Goal: Task Accomplishment & Management: Manage account settings

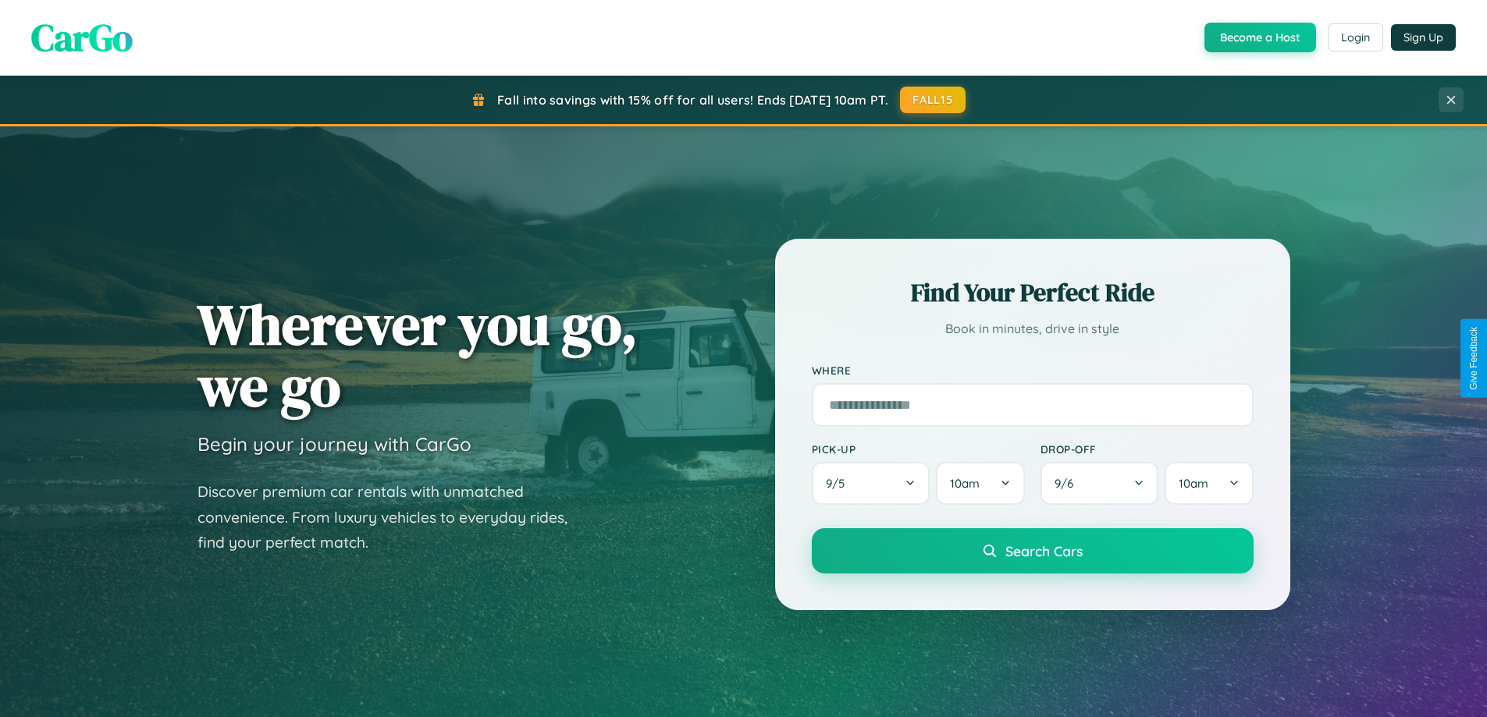
scroll to position [1074, 0]
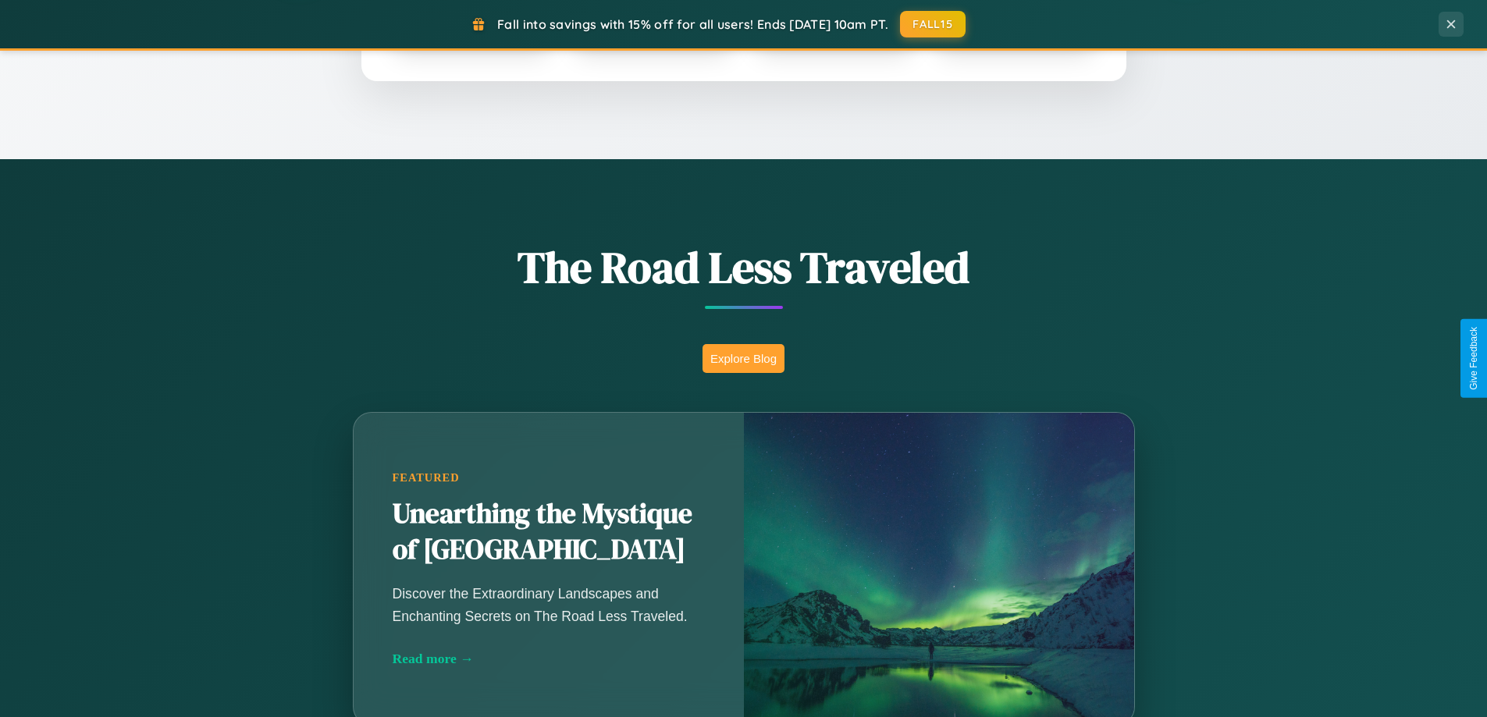
click at [743, 358] on button "Explore Blog" at bounding box center [743, 358] width 82 height 29
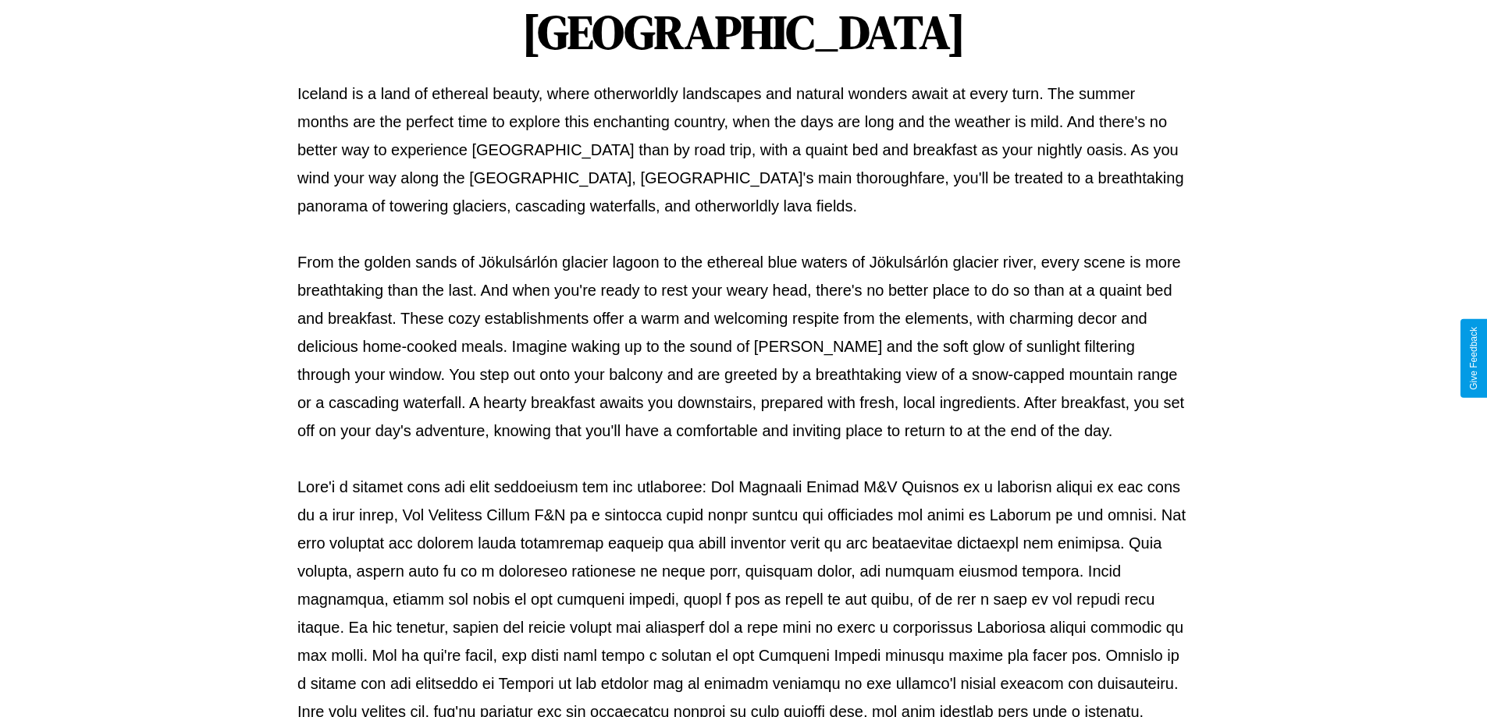
scroll to position [505, 0]
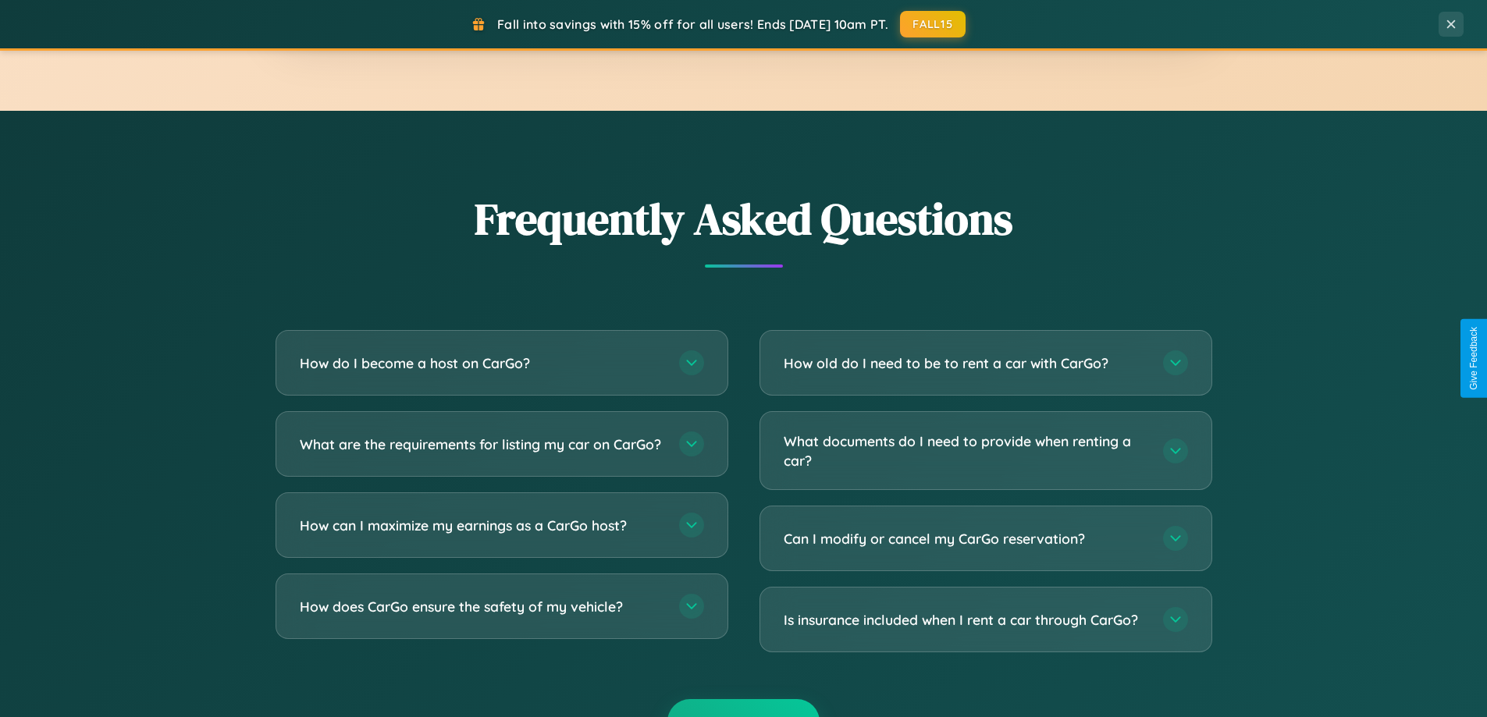
scroll to position [3003, 0]
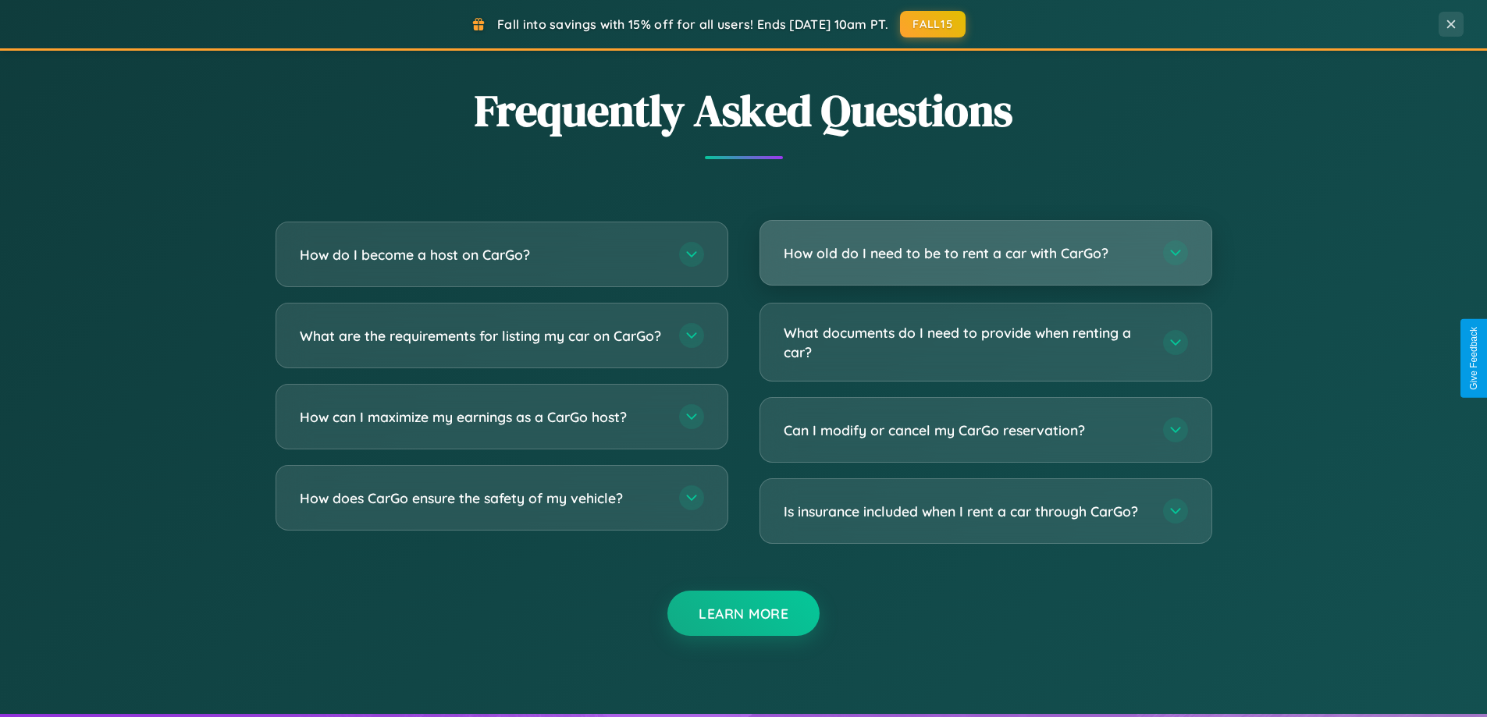
click at [985, 253] on h3 "How old do I need to be to rent a car with CarGo?" at bounding box center [965, 253] width 364 height 20
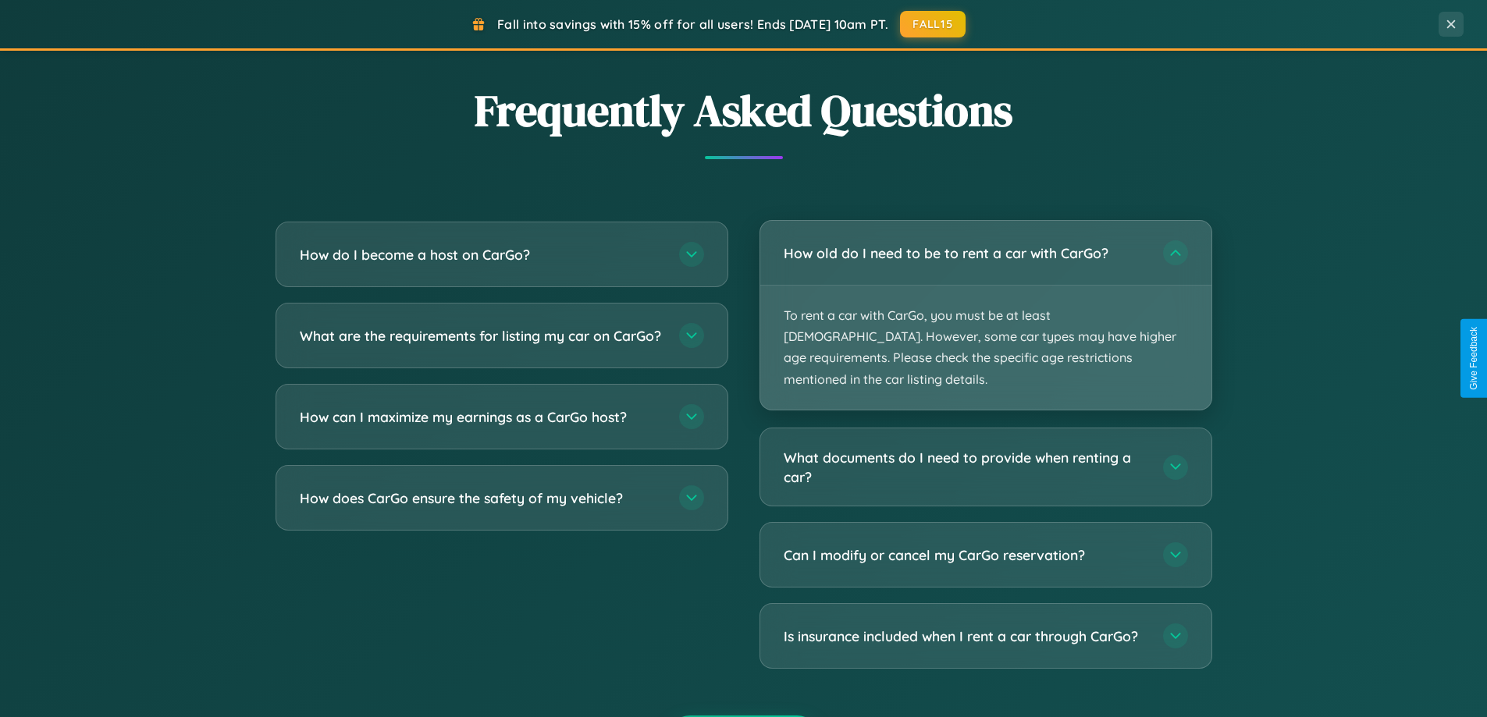
click at [985, 304] on p "To rent a car with CarGo, you must be at least [DEMOGRAPHIC_DATA]. However, som…" at bounding box center [985, 348] width 451 height 124
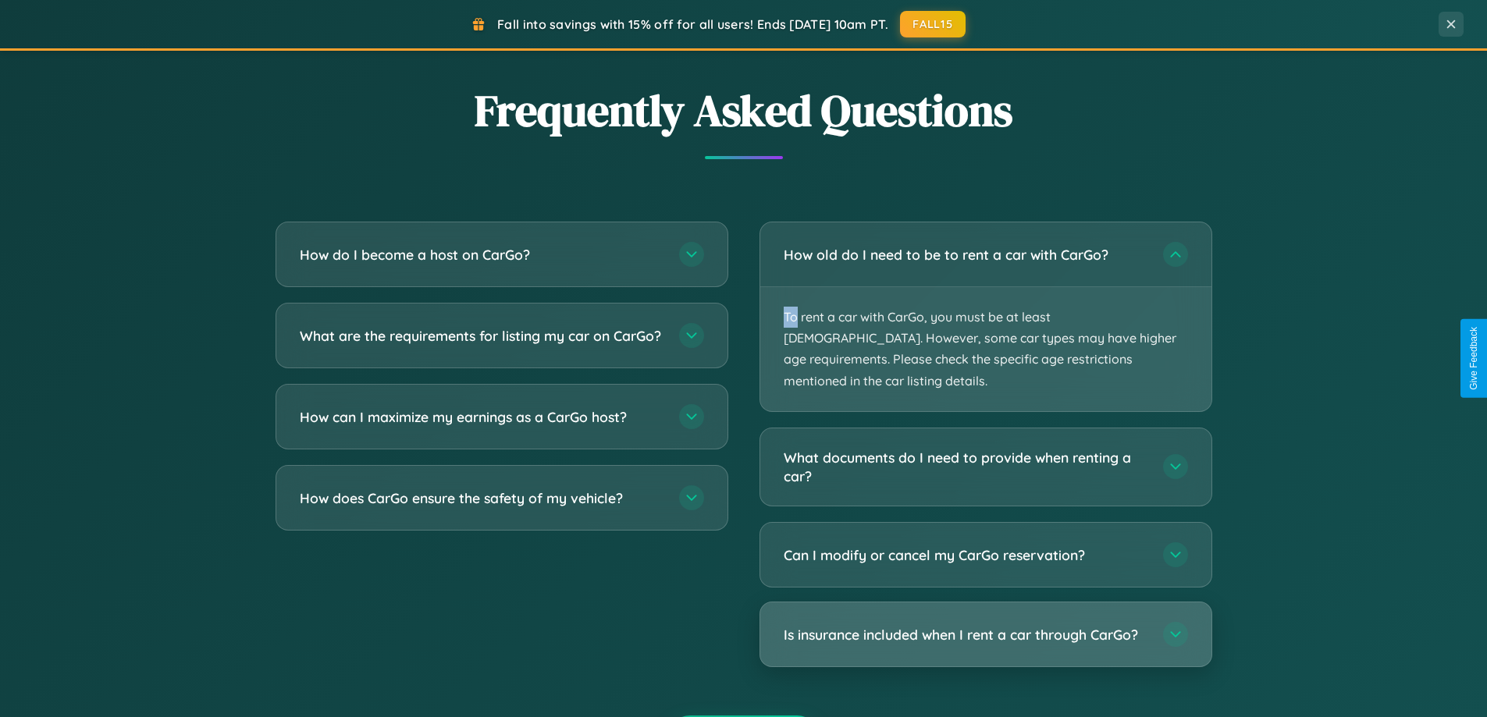
click at [985, 625] on h3 "Is insurance included when I rent a car through CarGo?" at bounding box center [965, 635] width 364 height 20
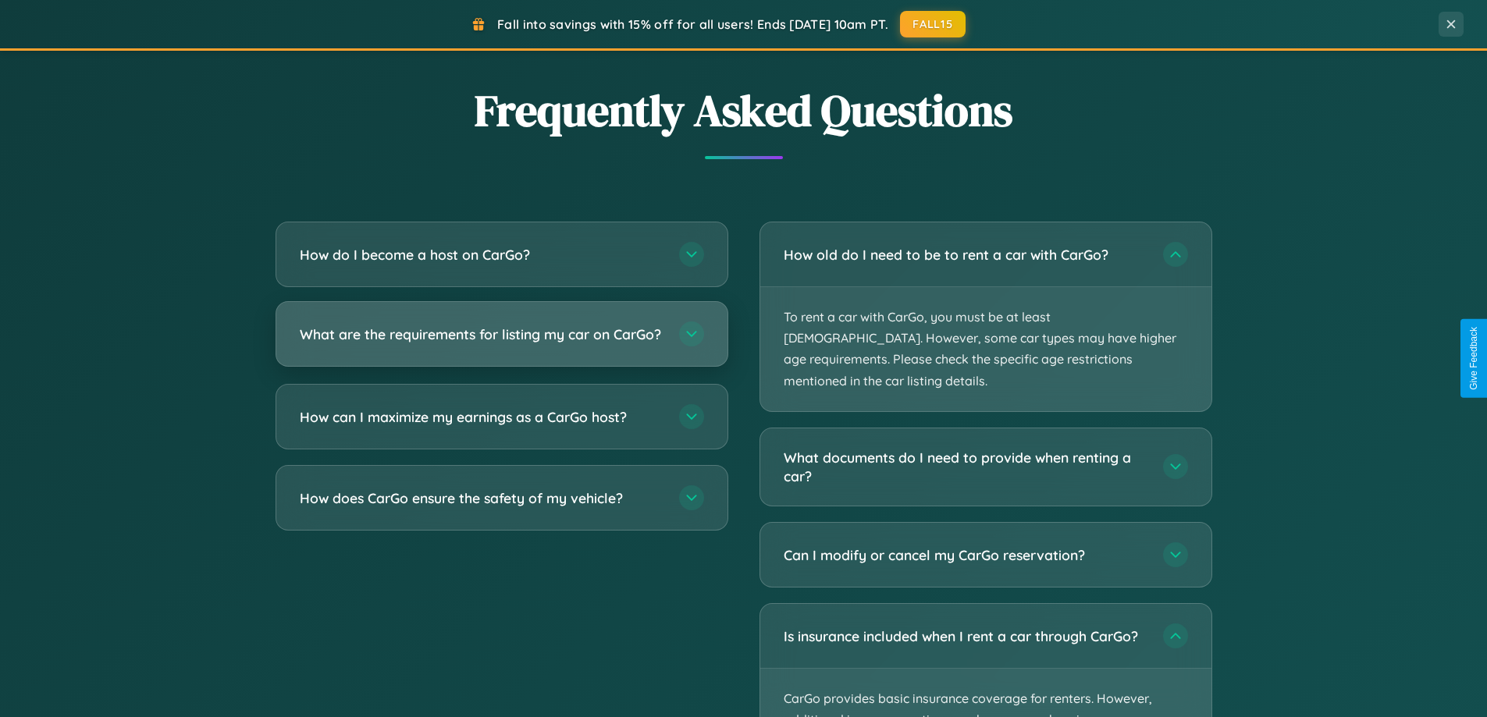
click at [501, 342] on h3 "What are the requirements for listing my car on CarGo?" at bounding box center [482, 335] width 364 height 20
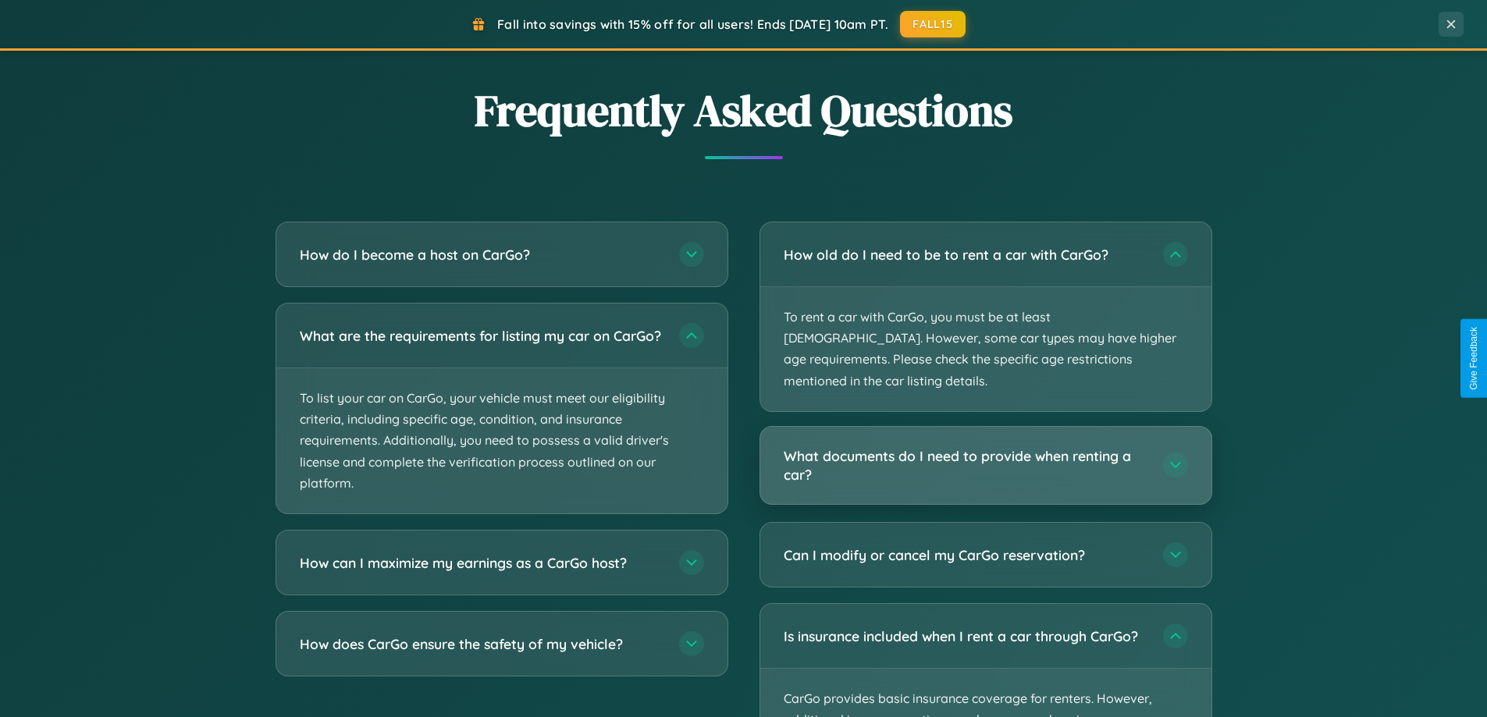
click at [985, 446] on h3 "What documents do I need to provide when renting a car?" at bounding box center [965, 465] width 364 height 38
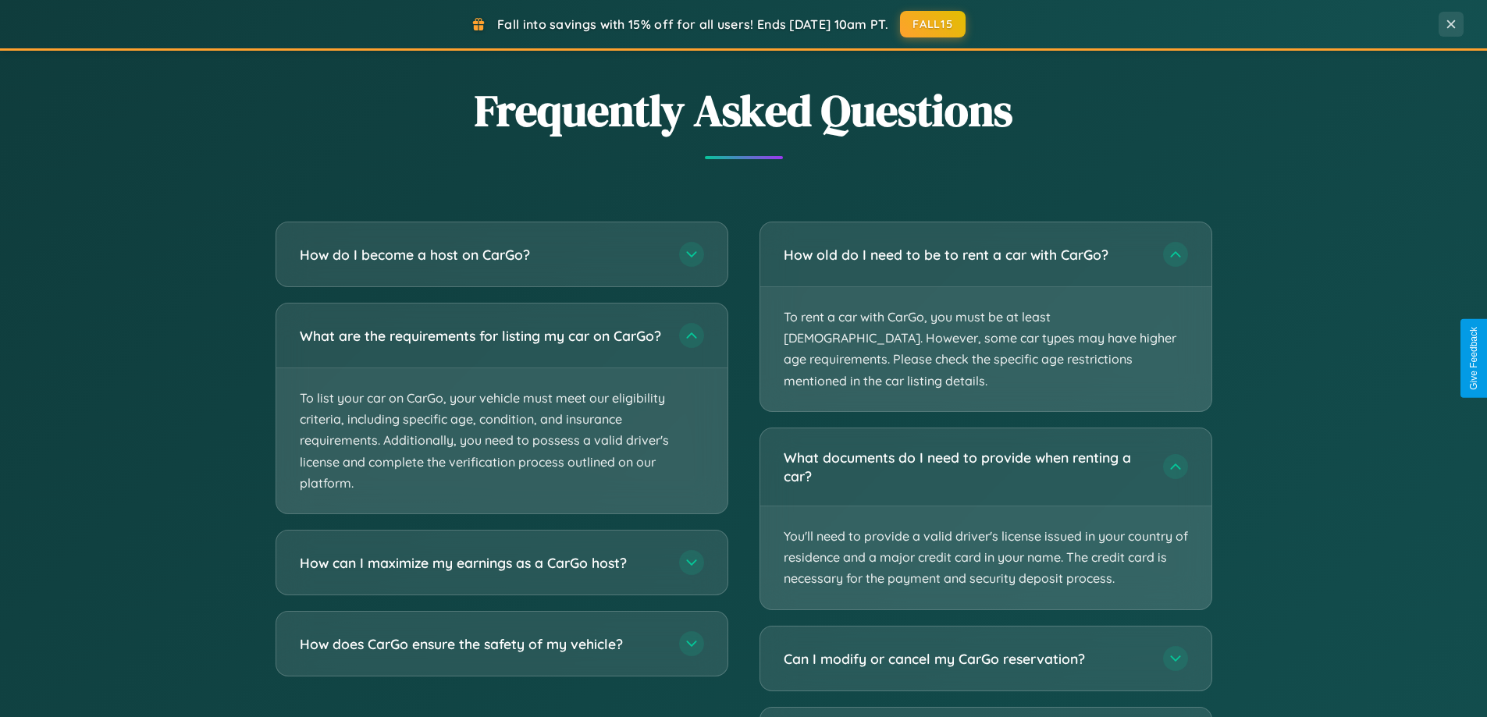
scroll to position [0, 0]
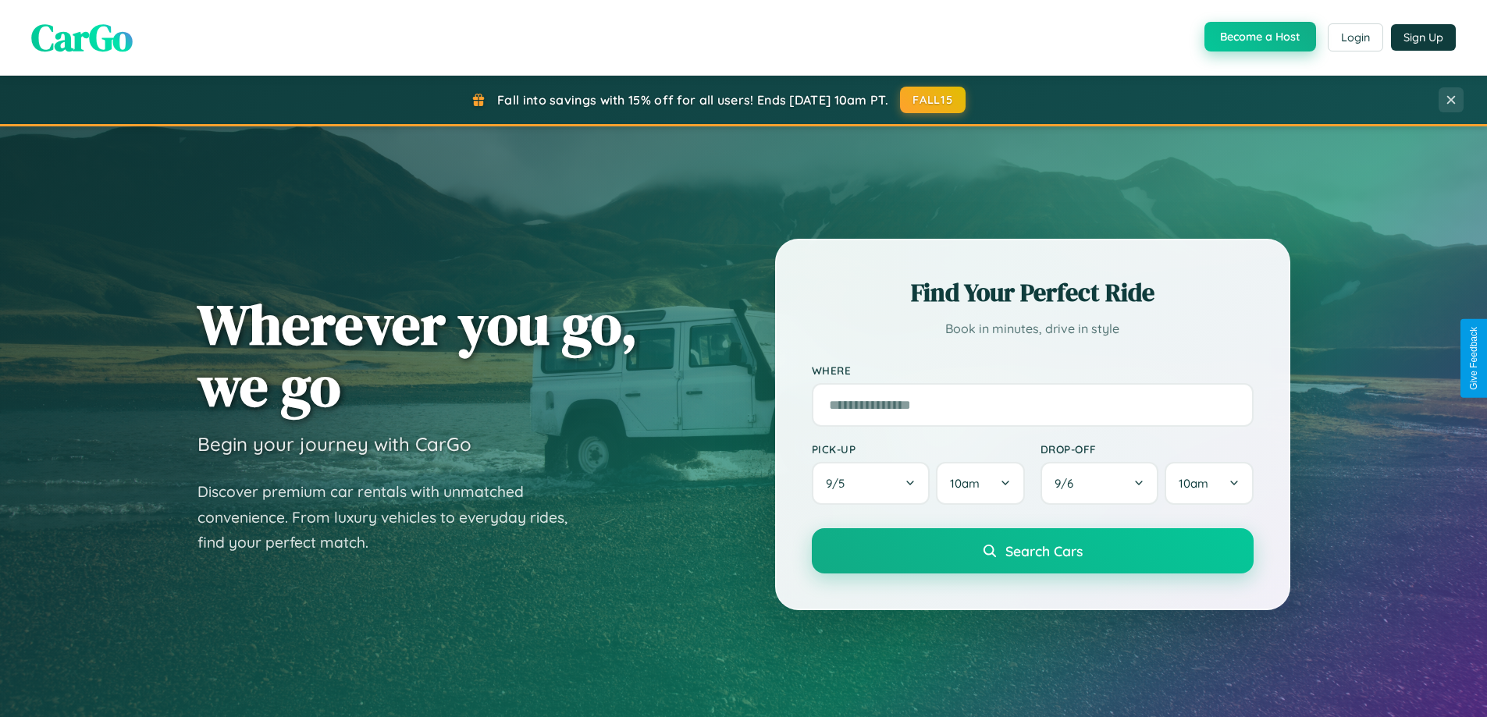
click at [1258, 37] on button "Become a Host" at bounding box center [1260, 37] width 112 height 30
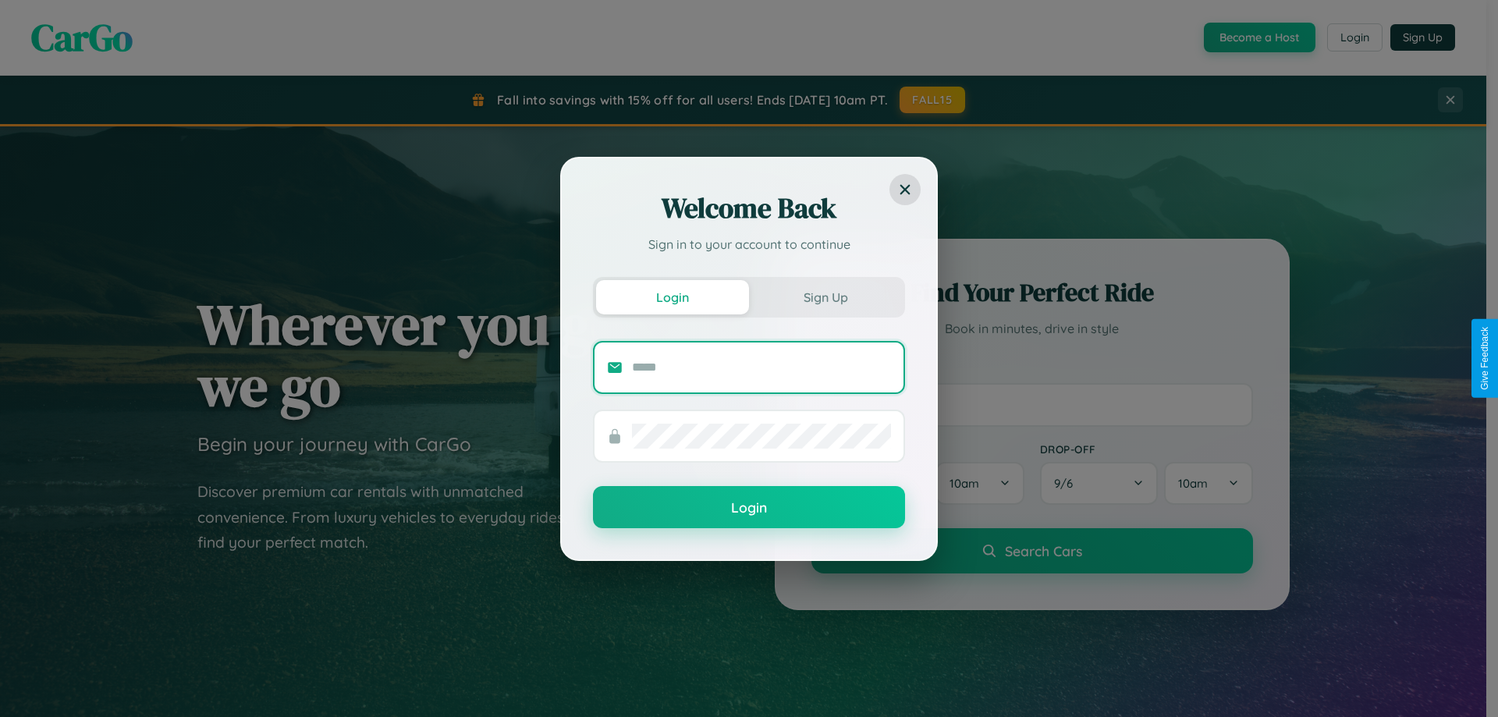
click at [762, 367] on input "text" at bounding box center [761, 367] width 259 height 25
type input "**********"
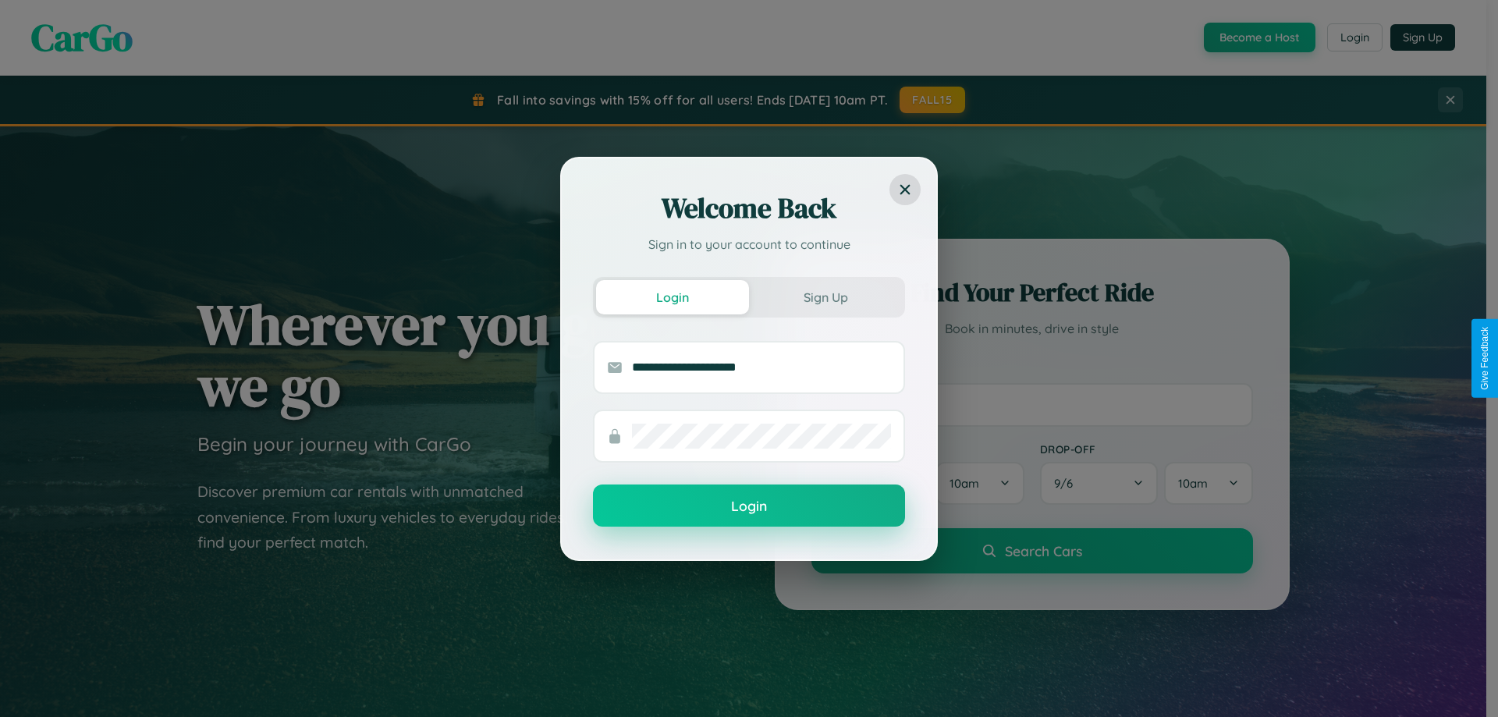
click at [749, 506] on button "Login" at bounding box center [749, 506] width 312 height 42
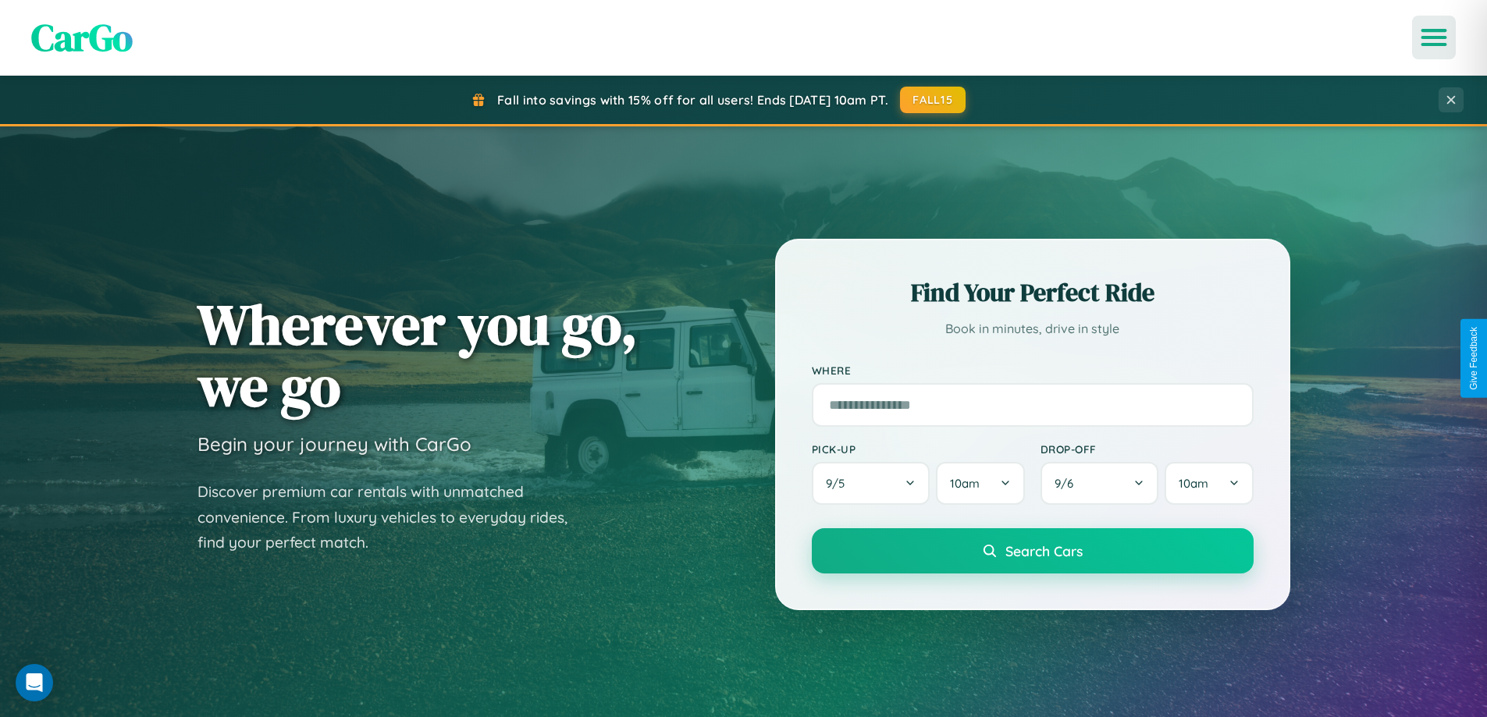
click at [1434, 37] on icon "Open menu" at bounding box center [1434, 37] width 23 height 14
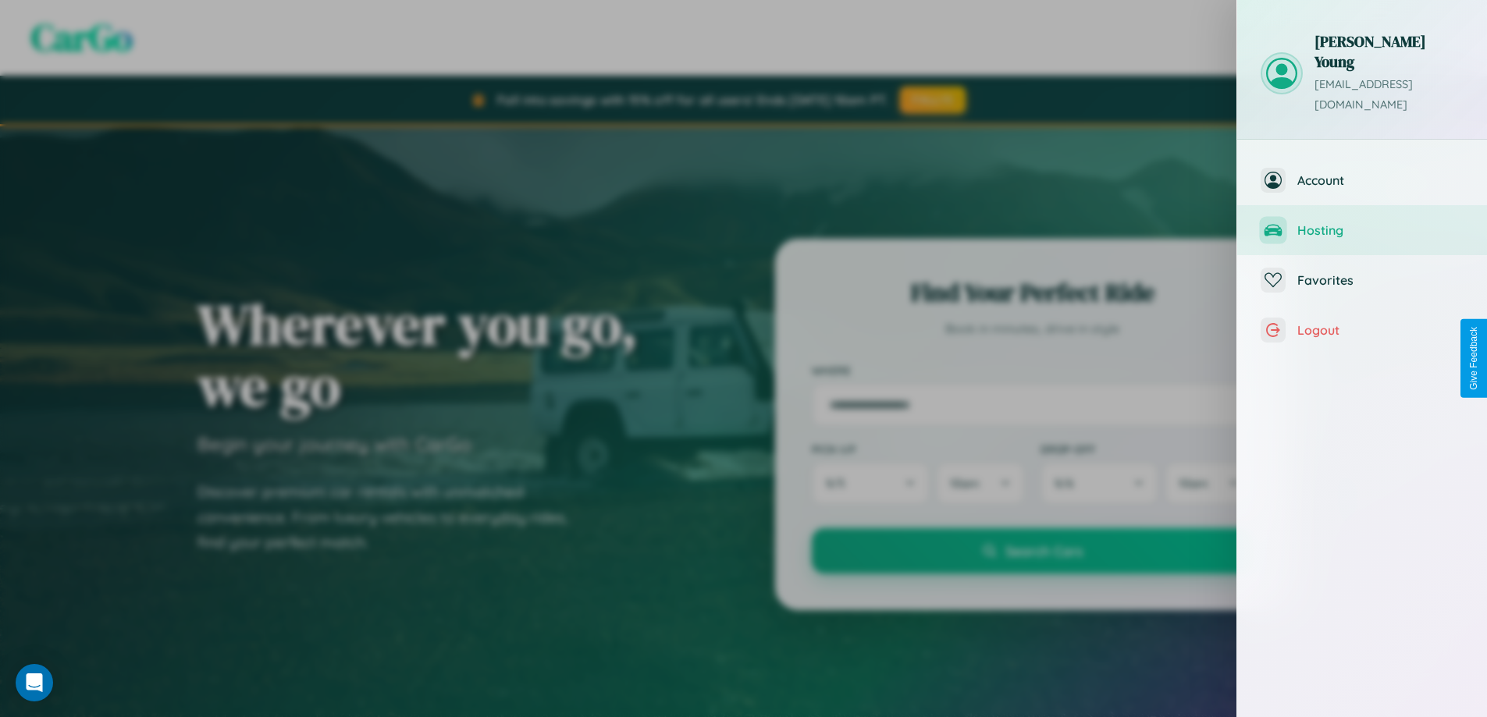
click at [1362, 222] on span "Hosting" at bounding box center [1380, 230] width 166 height 16
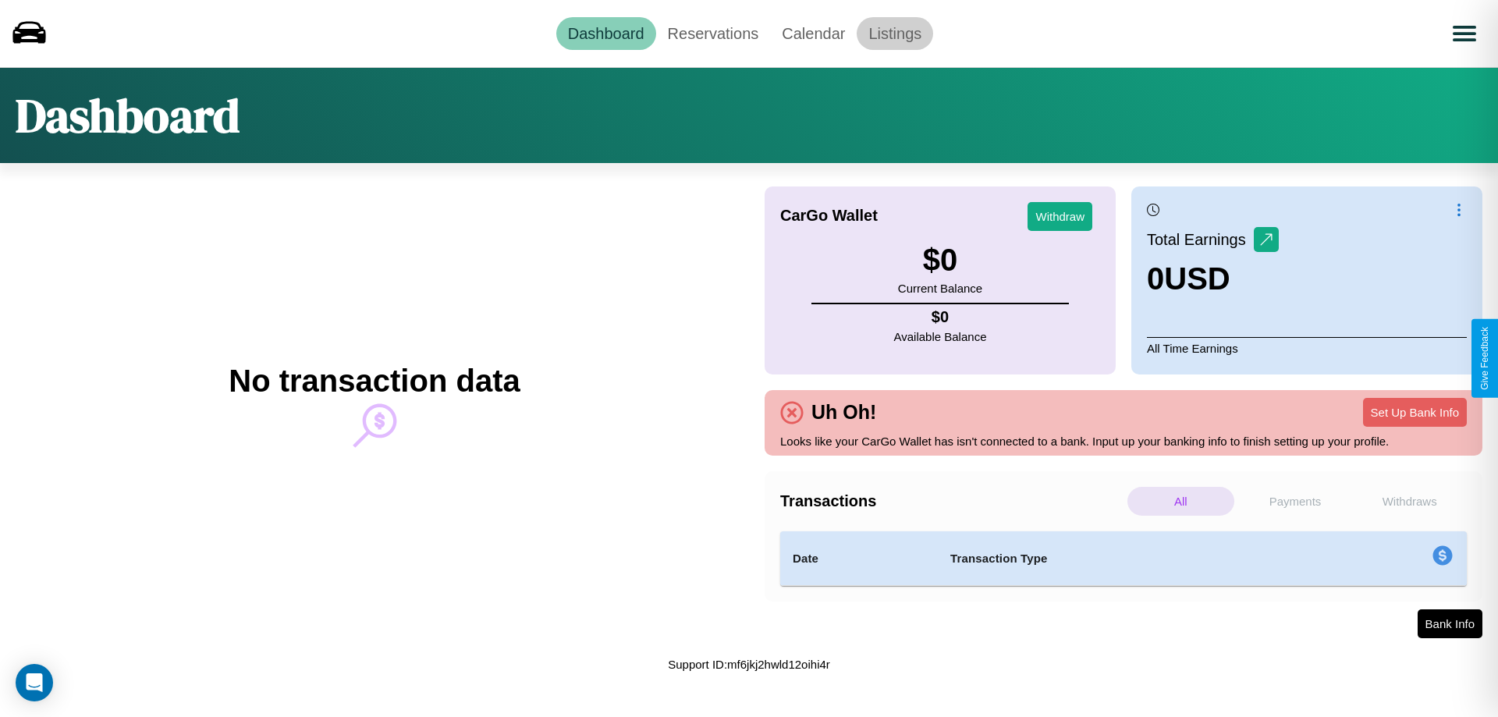
click at [895, 33] on link "Listings" at bounding box center [895, 33] width 76 height 33
